Goal: Subscribe to service/newsletter

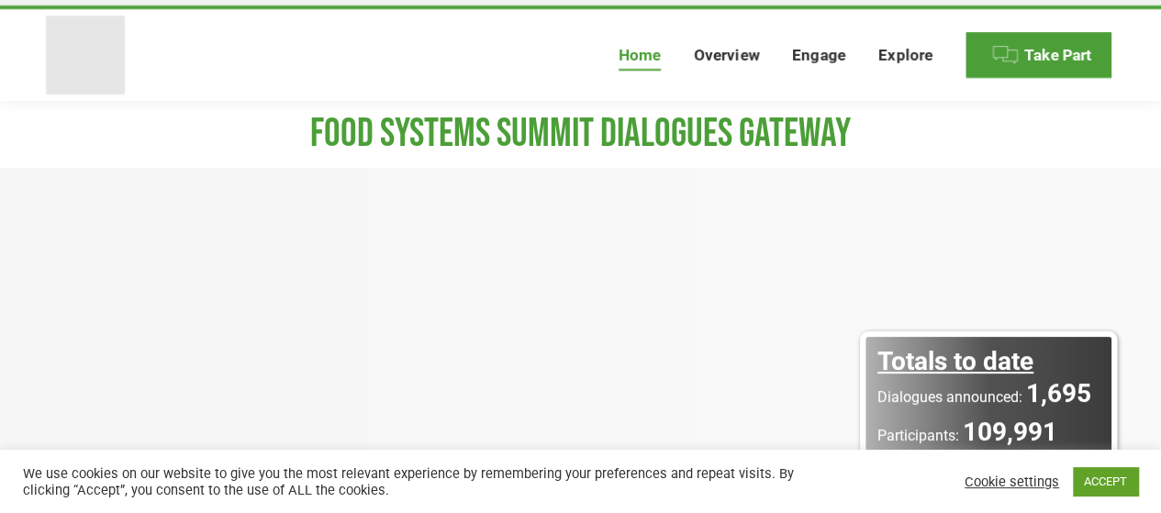
scroll to position [38, 0]
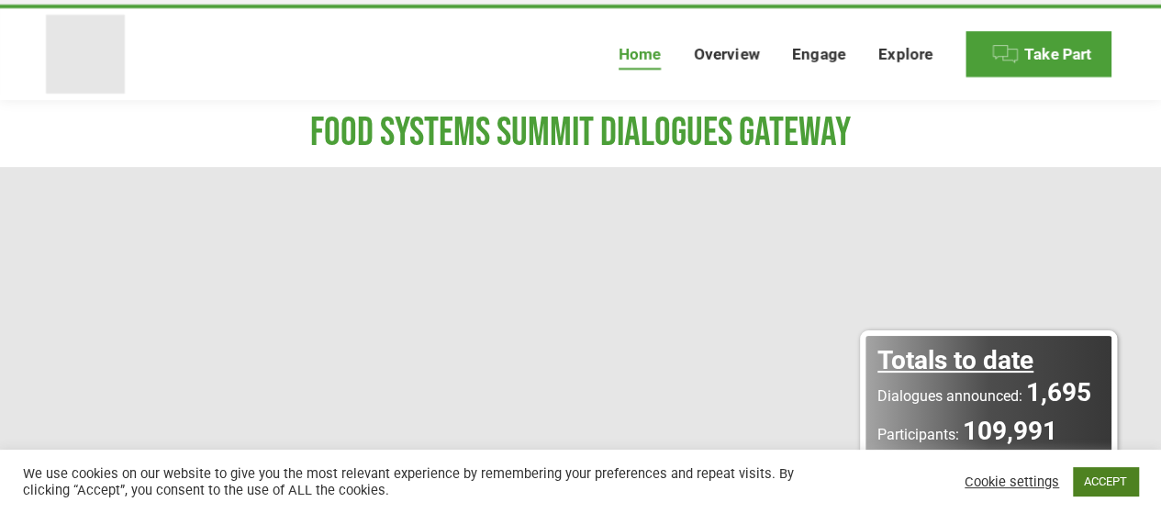
click at [1104, 483] on link "ACCEPT" at bounding box center [1105, 481] width 65 height 28
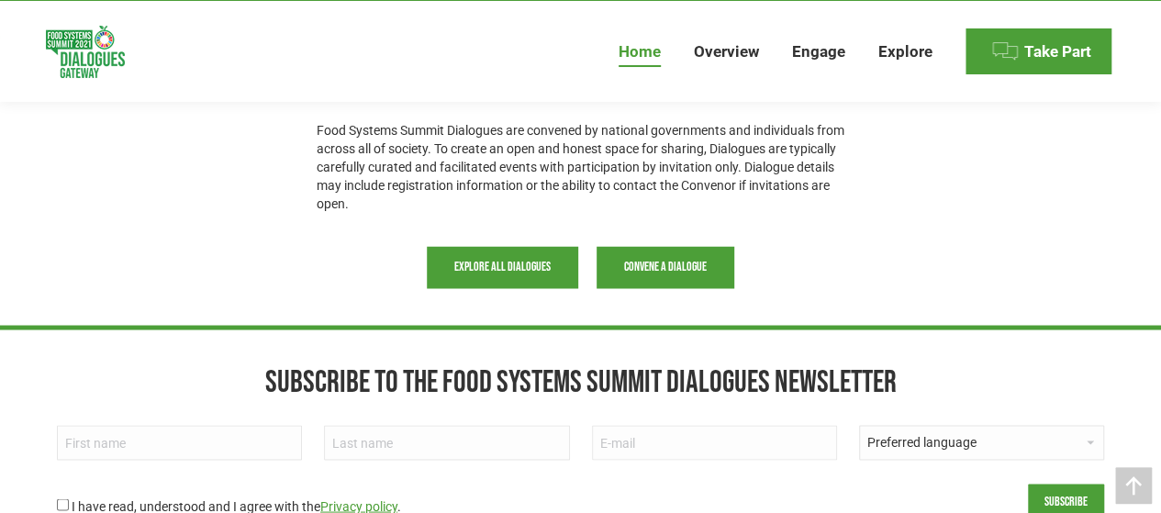
scroll to position [1465, 0]
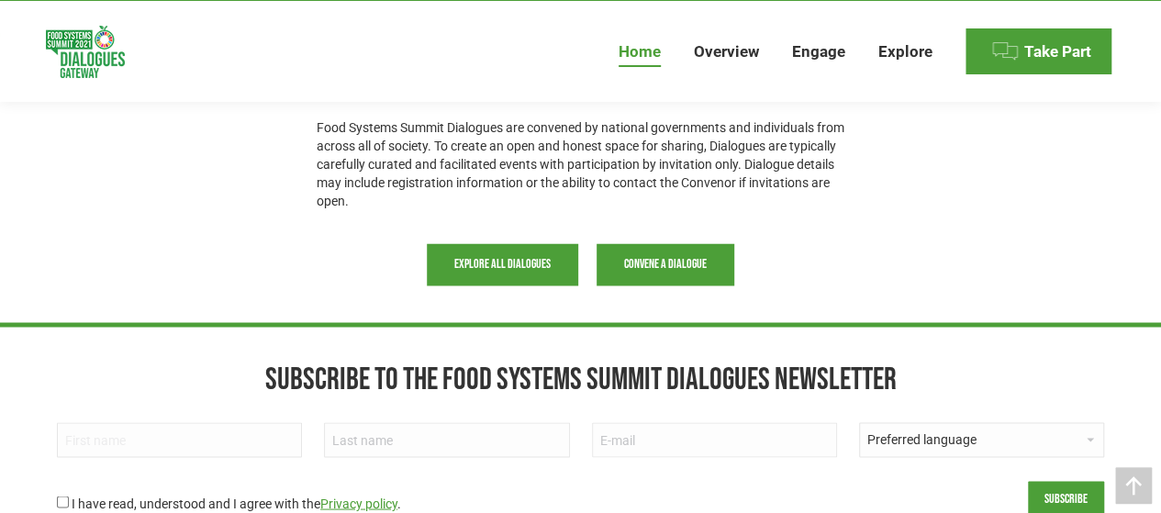
click at [236, 434] on input "First name" at bounding box center [179, 439] width 245 height 35
type input "[PERSON_NAME]"
click at [380, 445] on input "text" at bounding box center [446, 439] width 245 height 35
type input "[PERSON_NAME]"
click at [623, 443] on input "email" at bounding box center [714, 439] width 245 height 35
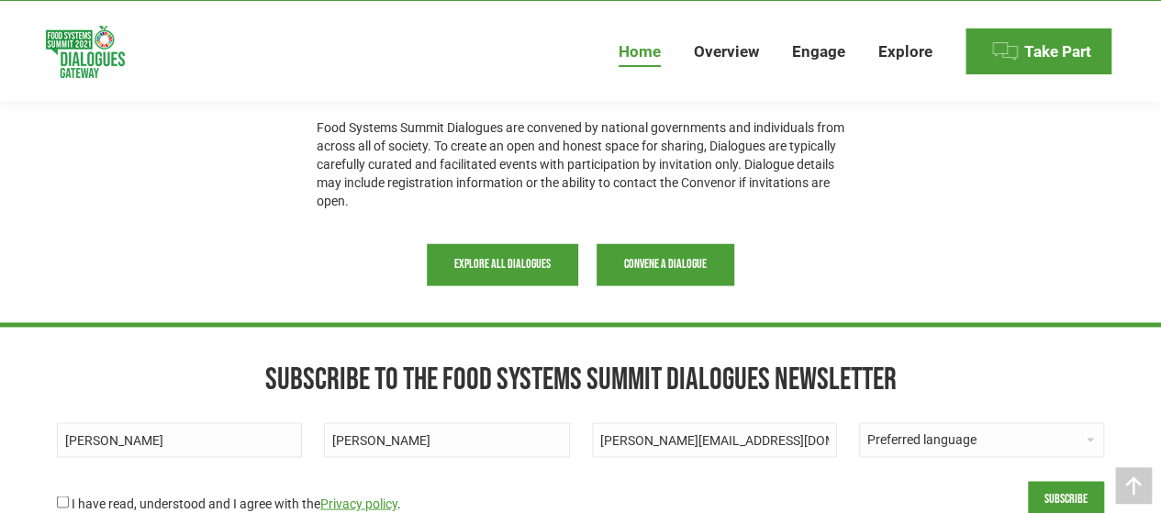
scroll to position [1631, 0]
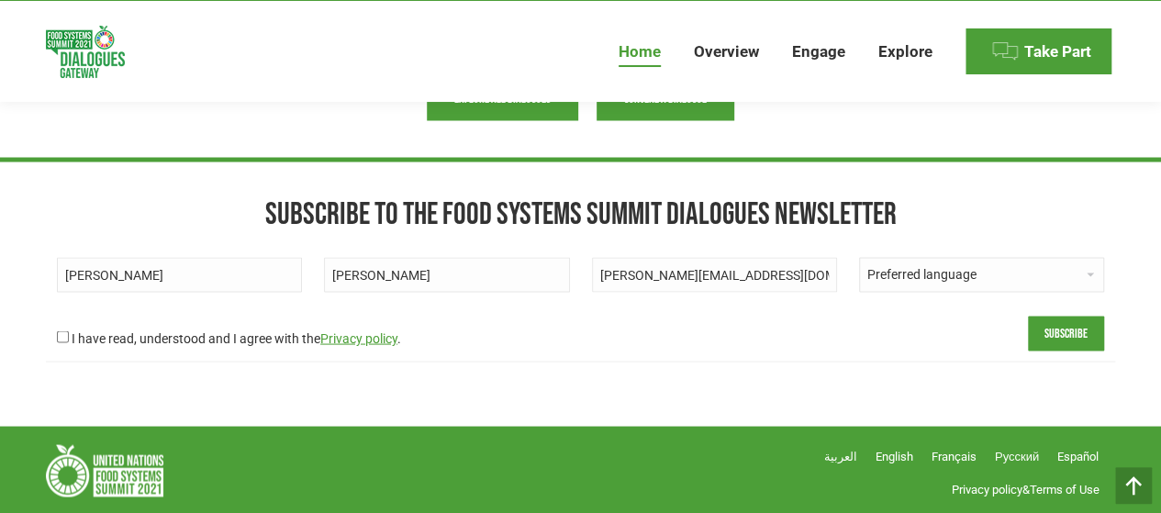
type input "[PERSON_NAME][EMAIL_ADDRESS][DOMAIN_NAME]"
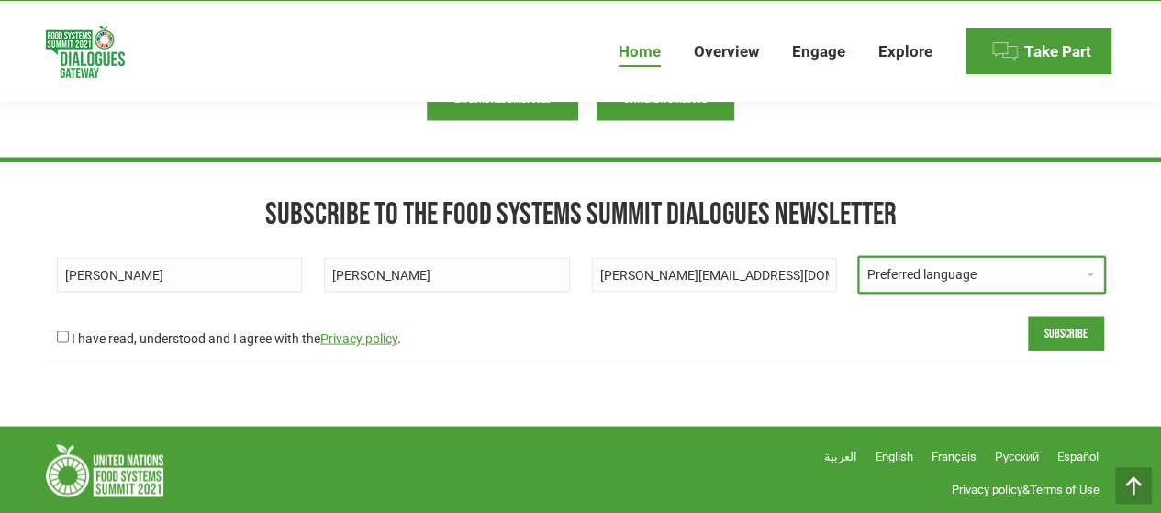
click at [960, 275] on select "Preferred language Arabic Chinese English French Portuguese Russian Spanish" at bounding box center [981, 274] width 245 height 35
select select "en"
click at [859, 257] on select "Preferred language Arabic Chinese English French Portuguese Russian Spanish" at bounding box center [981, 274] width 245 height 35
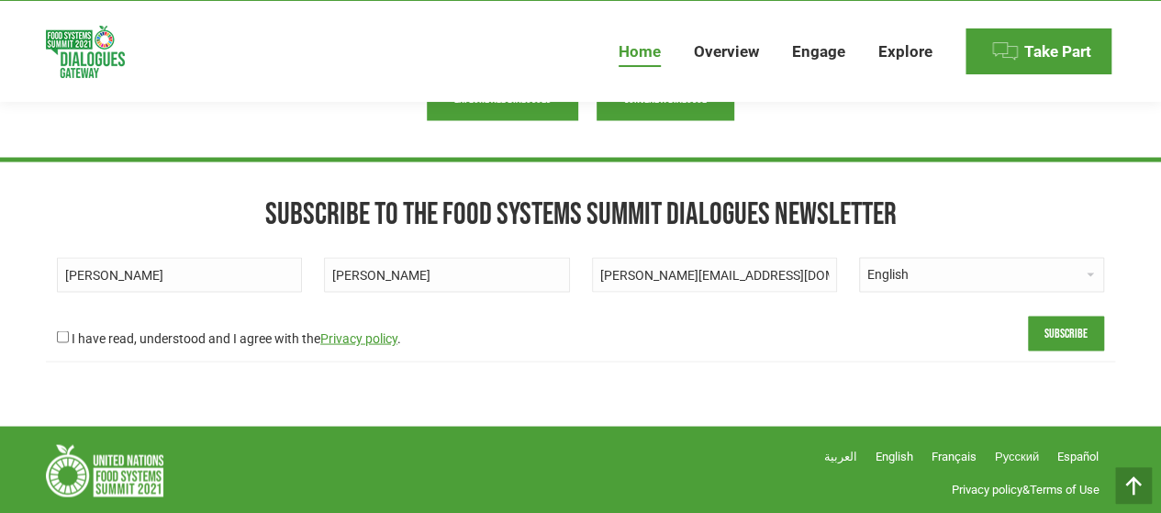
click at [61, 333] on input "I have read, understood and I agree with the Privacy policy ." at bounding box center [63, 336] width 12 height 12
checkbox input "true"
click at [1059, 333] on input "Subscribe" at bounding box center [1066, 333] width 76 height 35
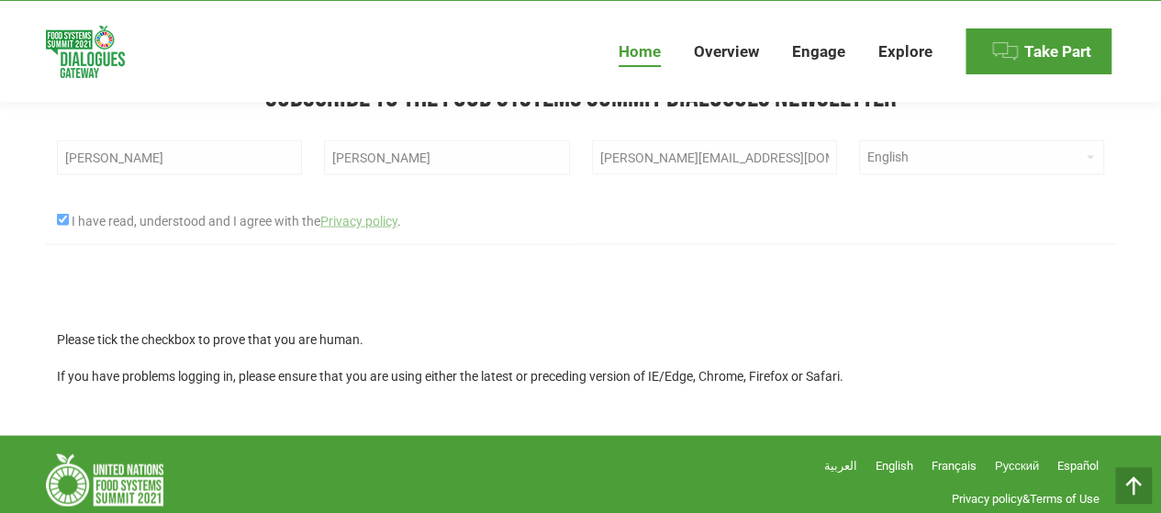
scroll to position [1757, 0]
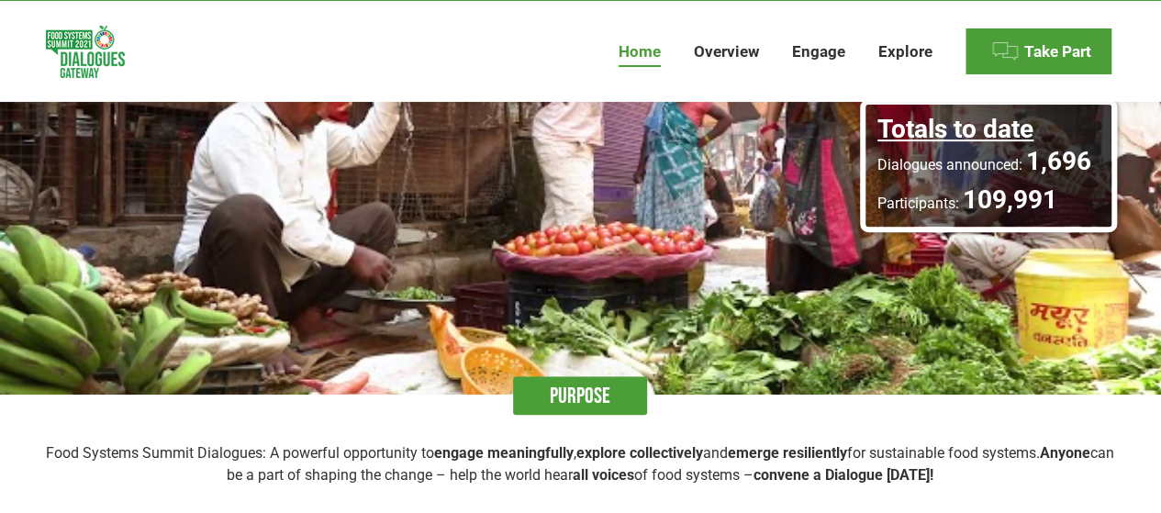
scroll to position [270, 0]
